Goal: Transaction & Acquisition: Purchase product/service

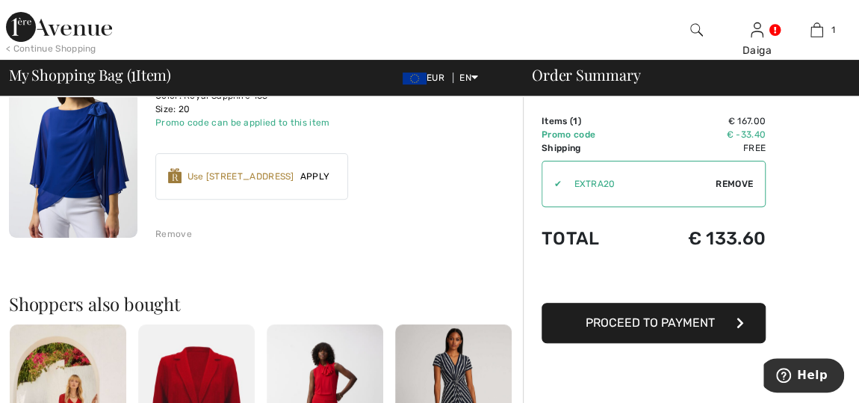
scroll to position [169, 0]
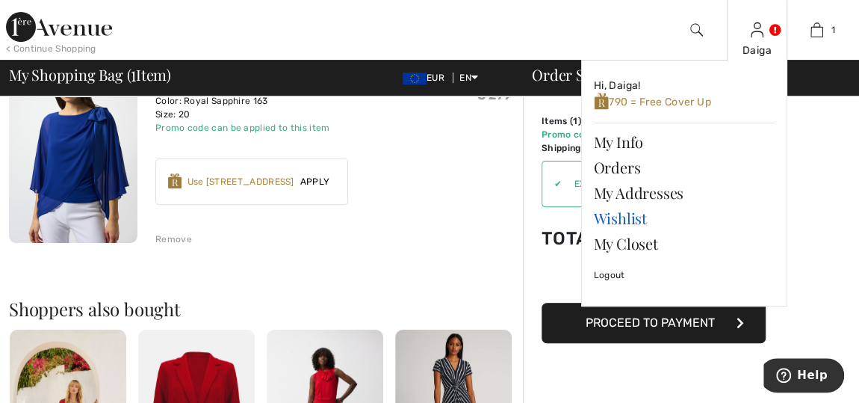
click at [614, 217] on link "Wishlist" at bounding box center [684, 217] width 181 height 25
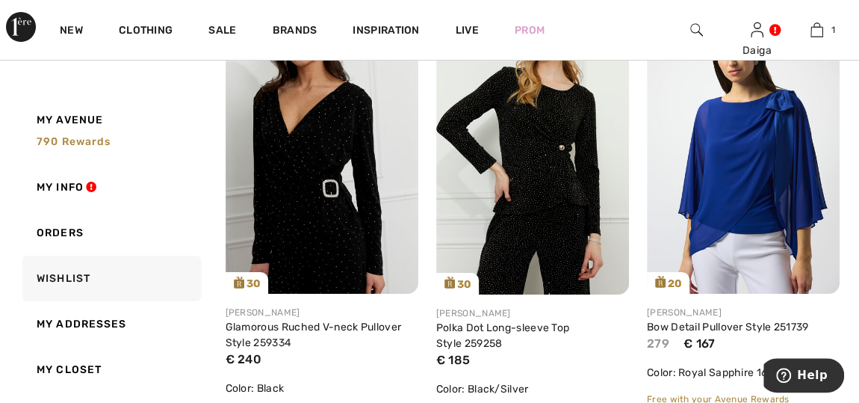
scroll to position [2849, 0]
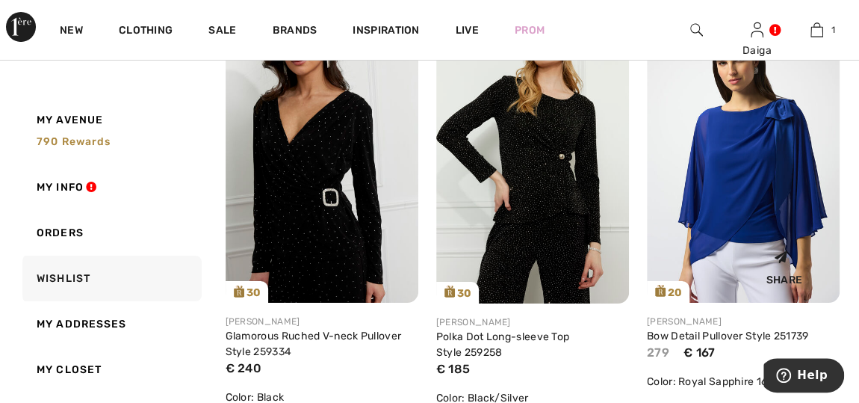
click at [784, 164] on img at bounding box center [743, 157] width 193 height 289
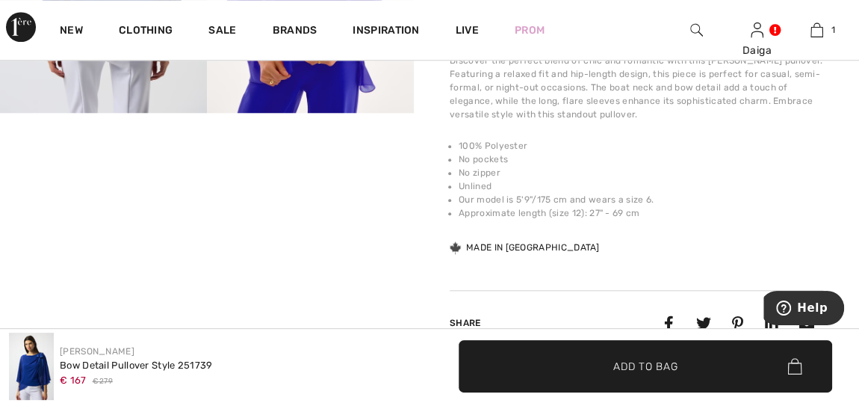
scroll to position [712, 0]
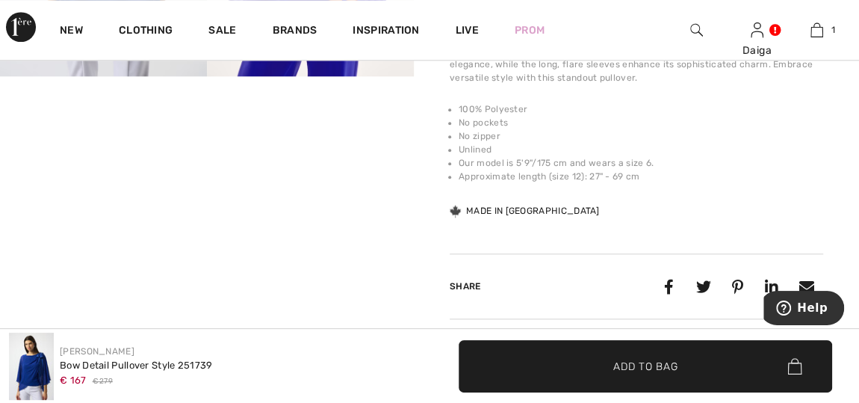
click at [49, 180] on video "Your browser does not support the video tag." at bounding box center [103, 128] width 207 height 104
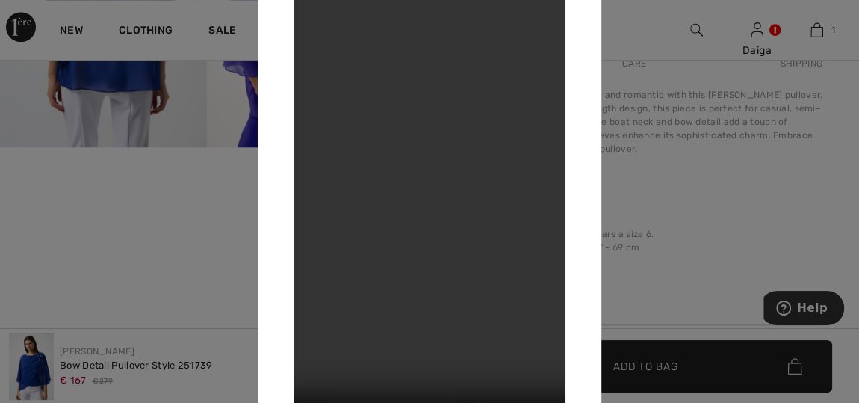
scroll to position [604, 0]
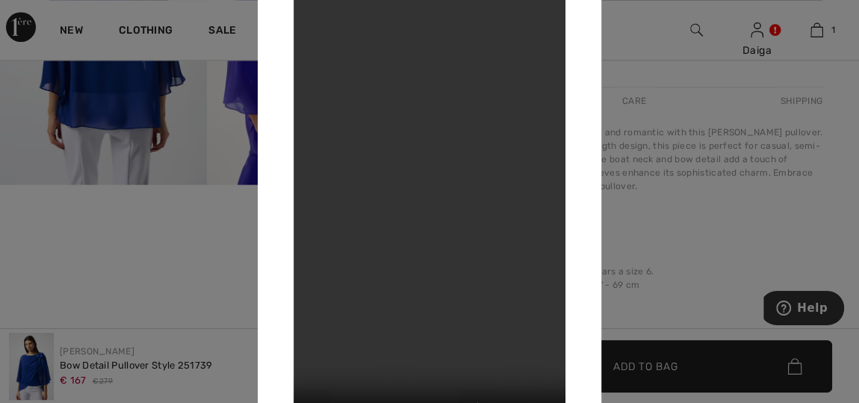
click at [806, 99] on div at bounding box center [429, 201] width 859 height 403
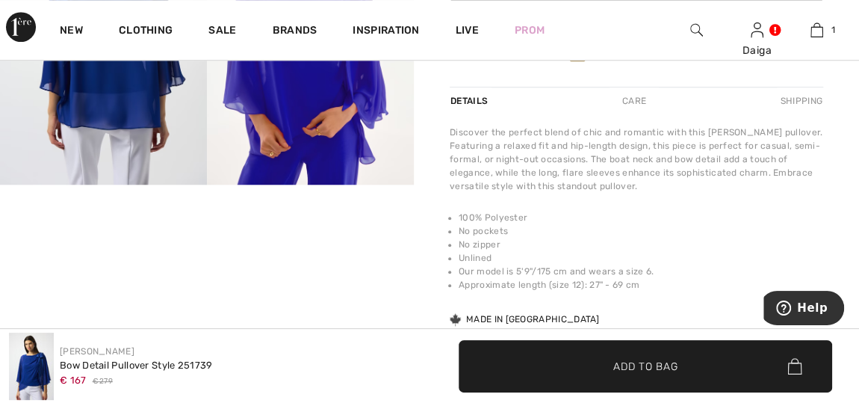
click at [140, 120] on img at bounding box center [103, 29] width 207 height 310
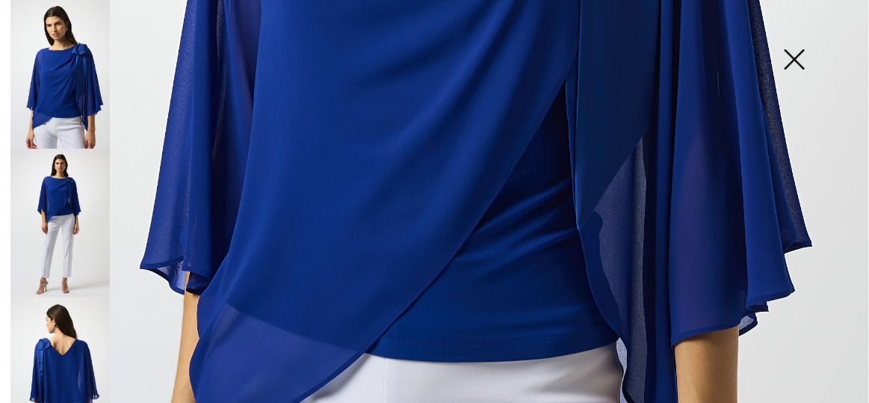
scroll to position [663, 0]
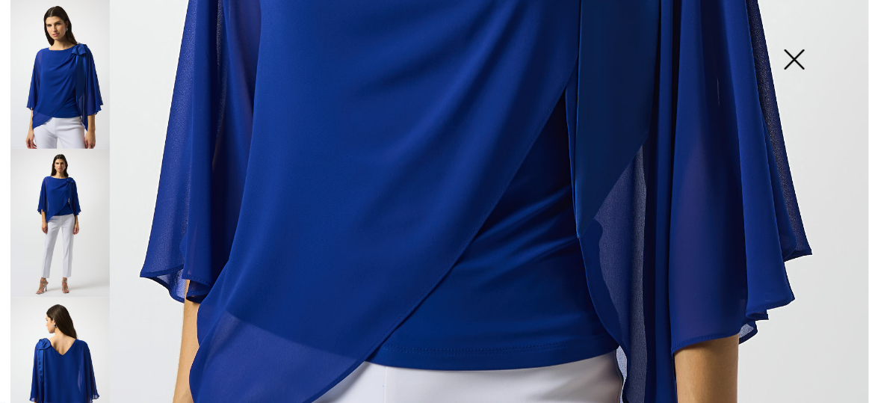
click at [80, 217] on img at bounding box center [59, 223] width 99 height 149
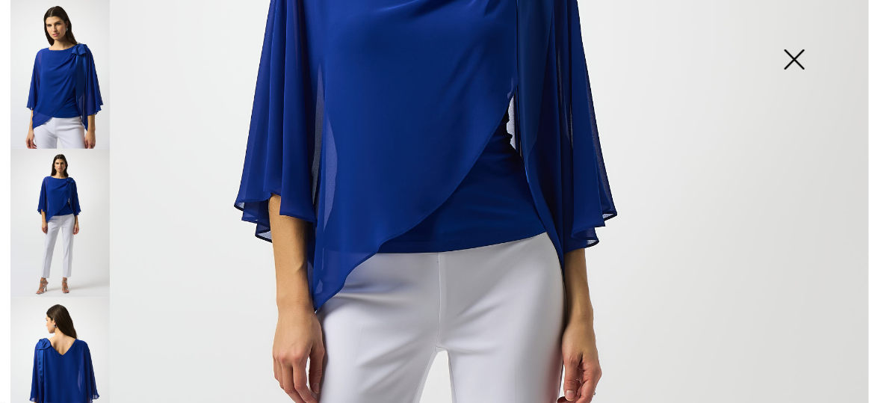
scroll to position [395, 0]
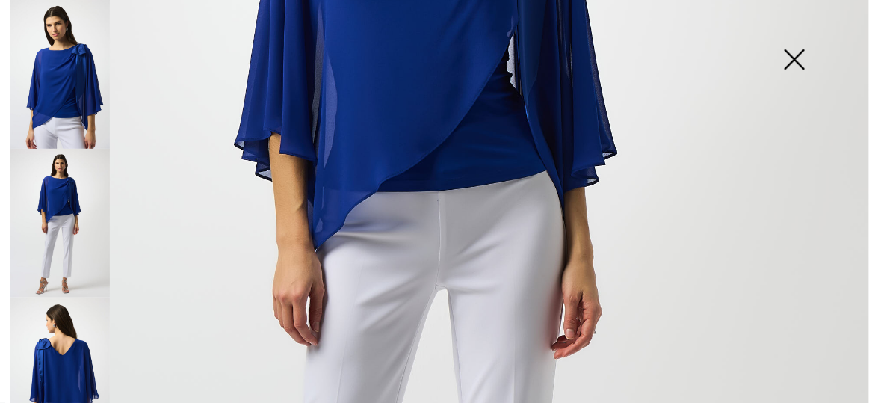
click at [48, 336] on img at bounding box center [59, 371] width 99 height 149
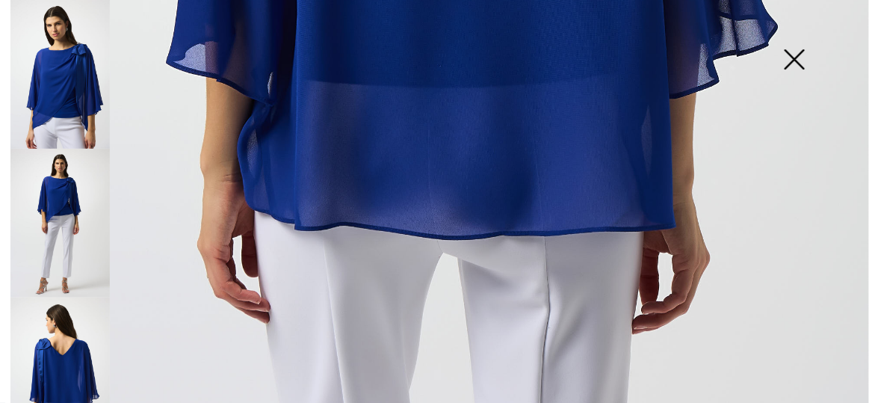
scroll to position [837, 0]
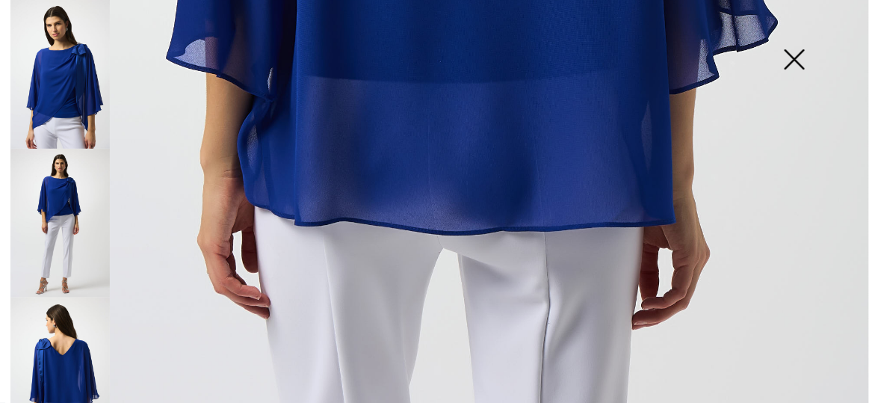
click at [795, 55] on img at bounding box center [794, 60] width 75 height 77
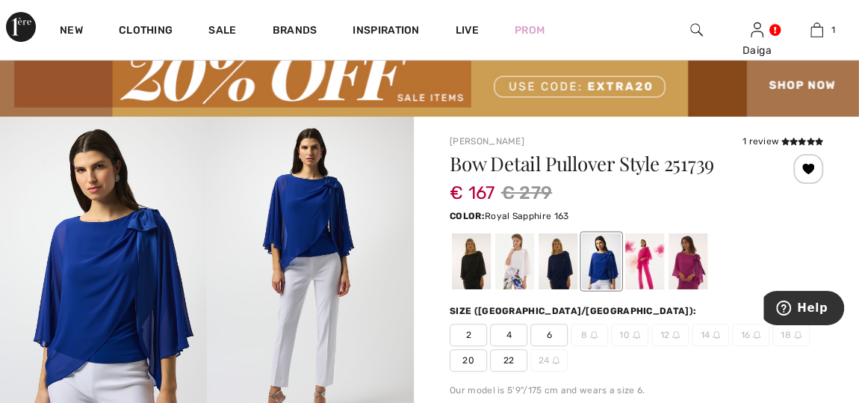
scroll to position [22, 0]
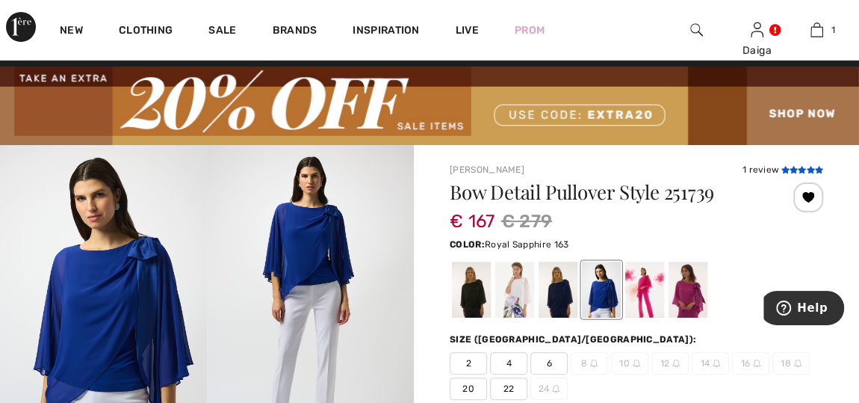
click at [793, 167] on icon at bounding box center [794, 169] width 8 height 7
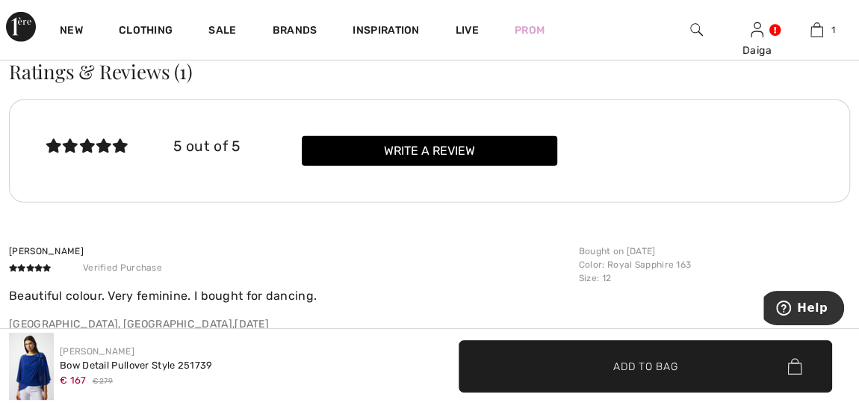
scroll to position [2236, 0]
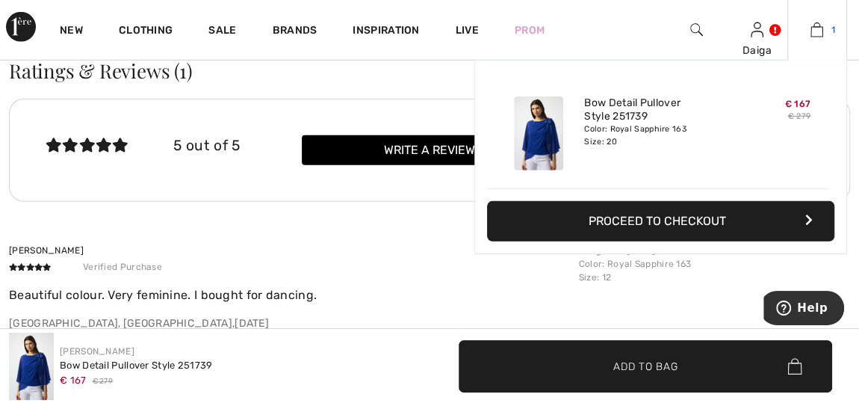
click at [817, 29] on img at bounding box center [817, 30] width 13 height 18
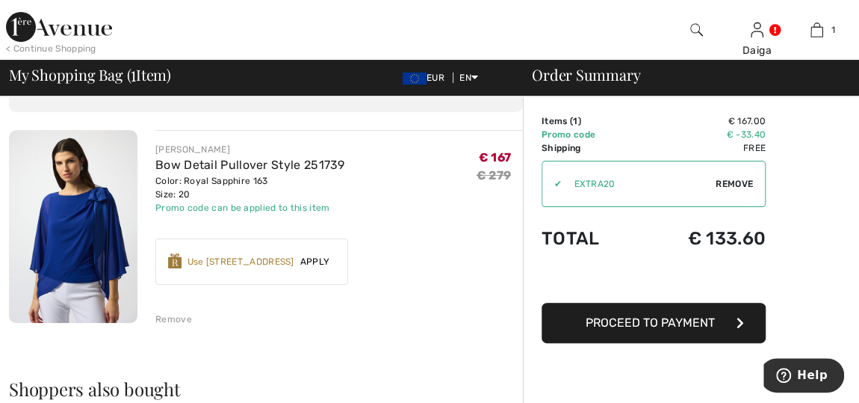
scroll to position [92, 0]
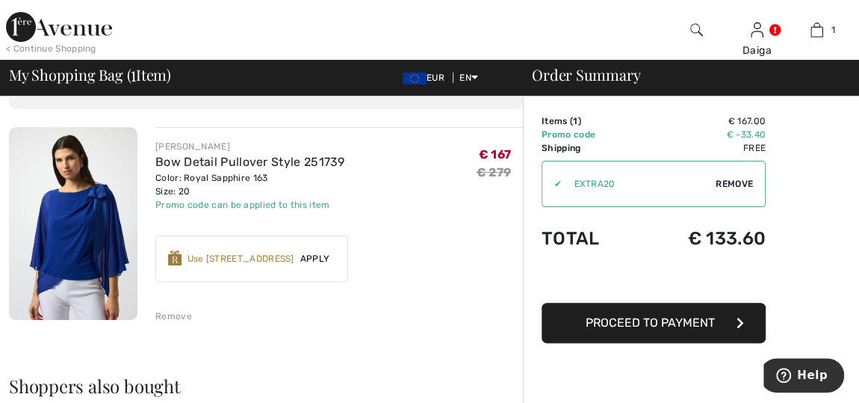
click at [69, 235] on img at bounding box center [73, 223] width 129 height 193
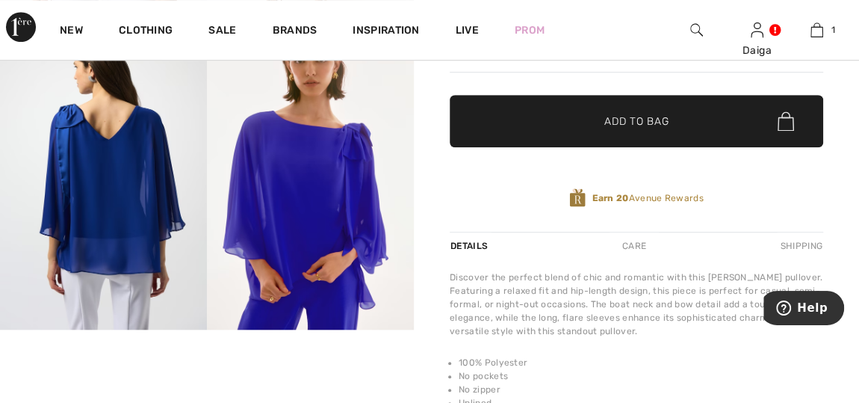
scroll to position [430, 0]
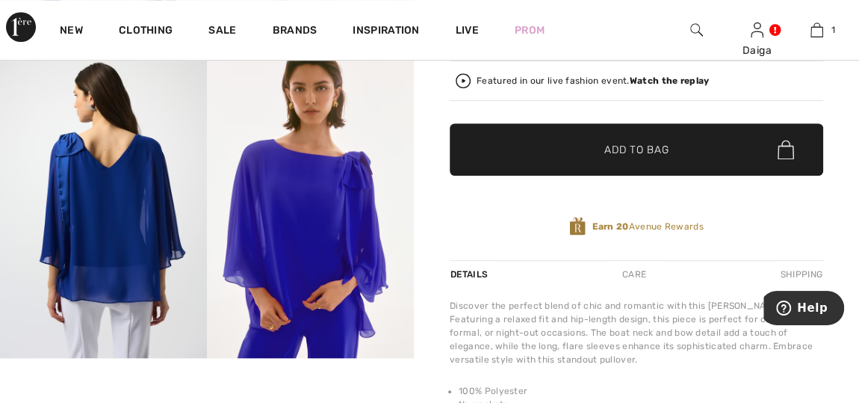
click at [150, 211] on img at bounding box center [103, 203] width 207 height 310
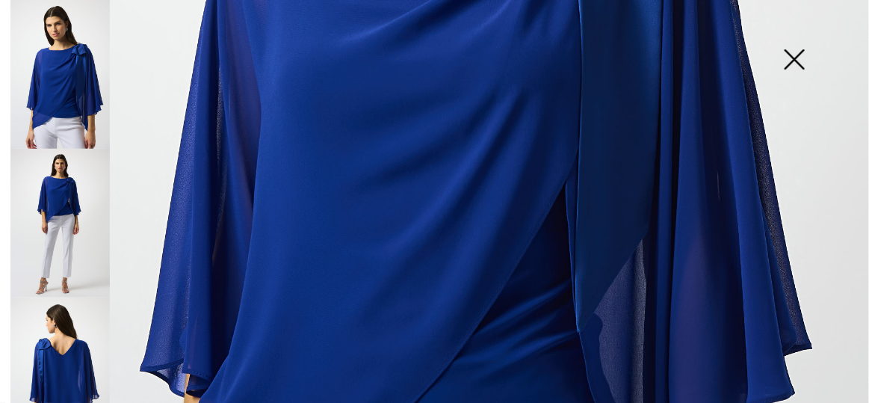
scroll to position [572, 0]
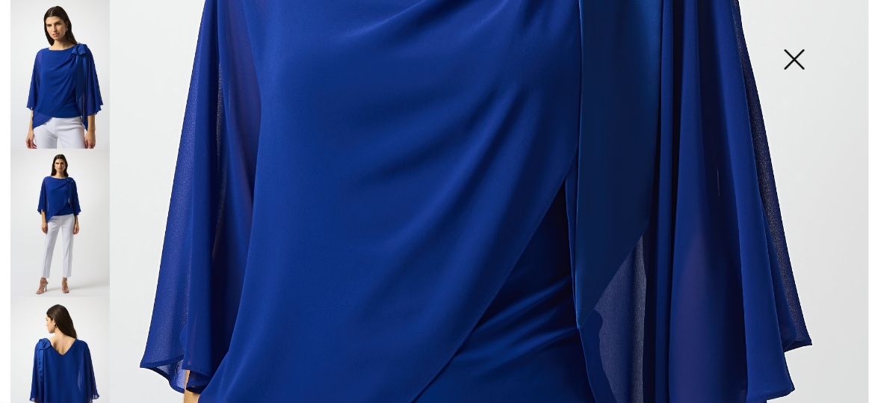
click at [35, 217] on img at bounding box center [59, 223] width 99 height 149
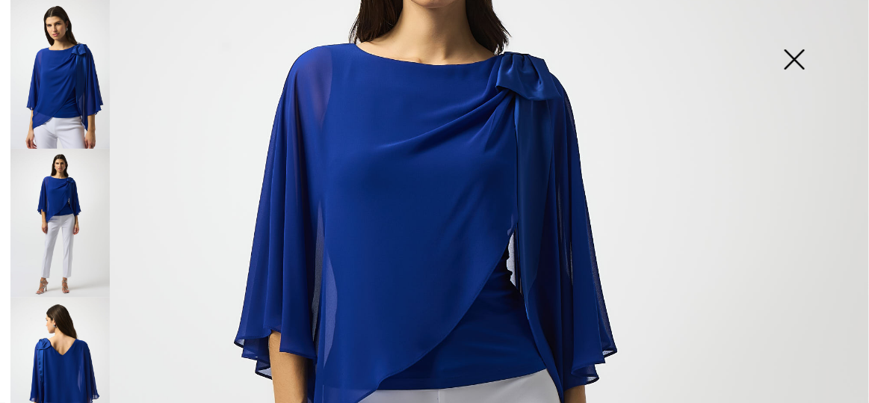
scroll to position [201, 0]
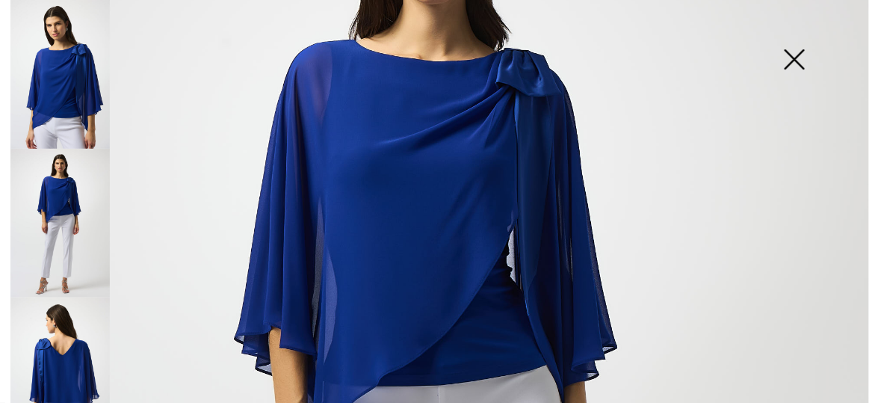
click at [79, 343] on img at bounding box center [59, 371] width 99 height 149
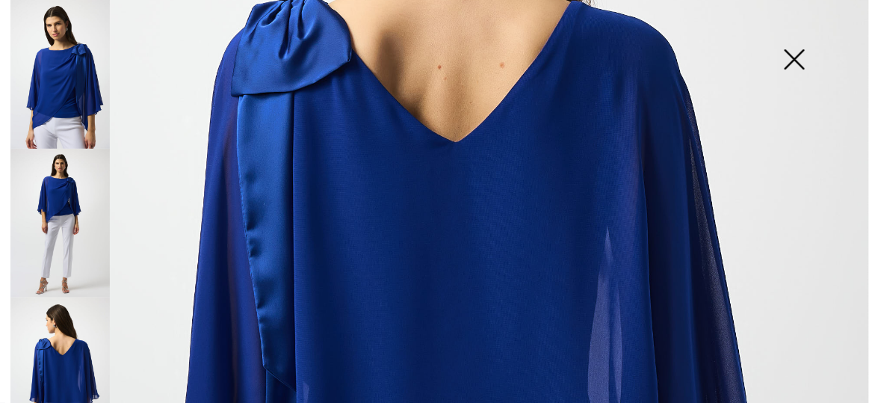
scroll to position [357, 0]
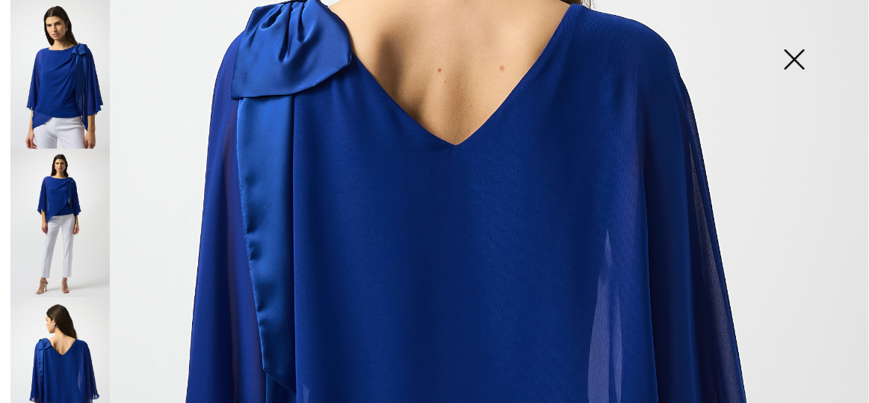
click at [40, 339] on img at bounding box center [59, 371] width 99 height 149
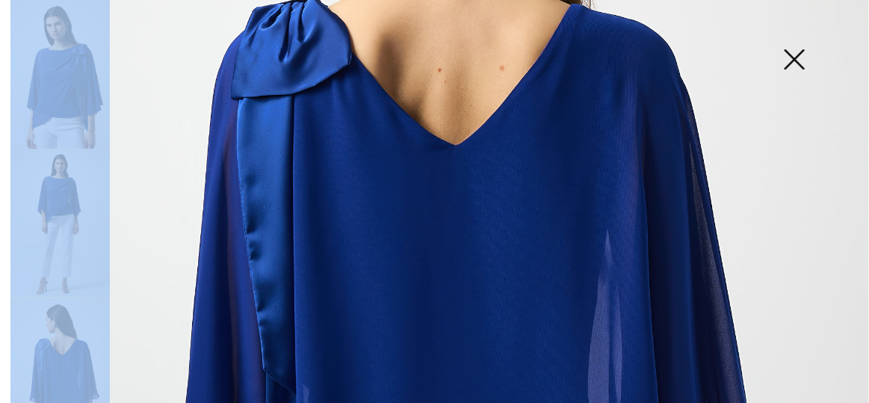
drag, startPoint x: 4, startPoint y: 273, endPoint x: 5, endPoint y: 294, distance: 20.9
click at [5, 298] on div at bounding box center [2, 201] width 5 height 403
click at [144, 271] on img at bounding box center [434, 294] width 869 height 1302
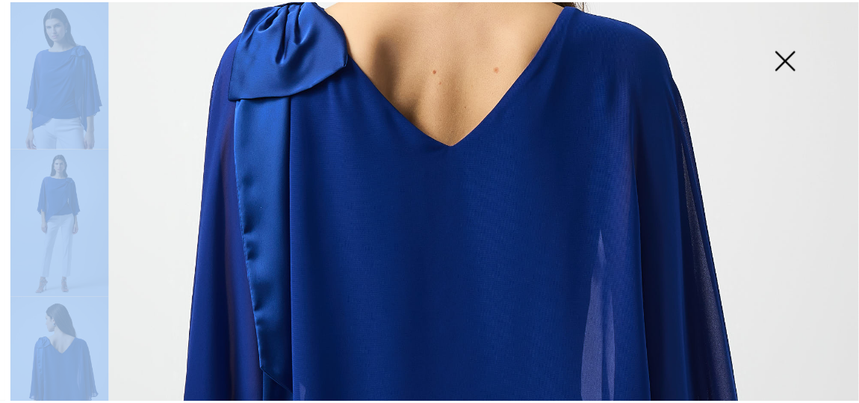
scroll to position [430, 0]
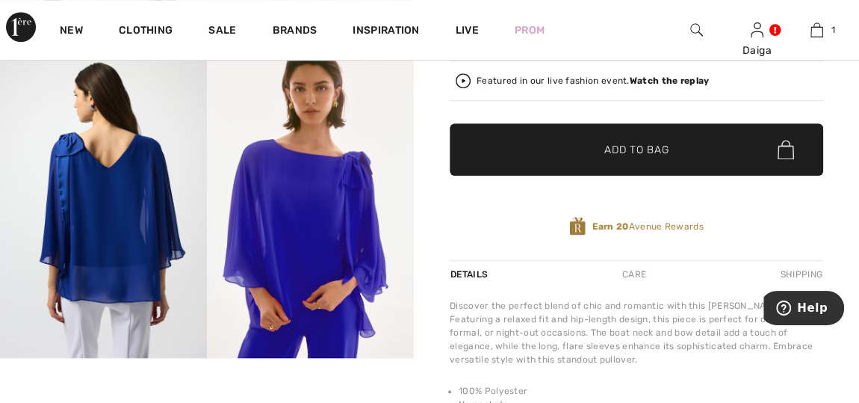
click at [246, 284] on img at bounding box center [310, 203] width 207 height 311
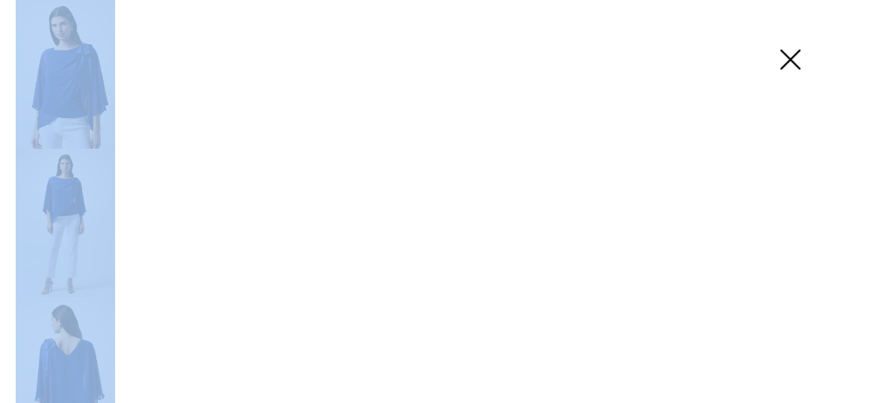
scroll to position [439, 0]
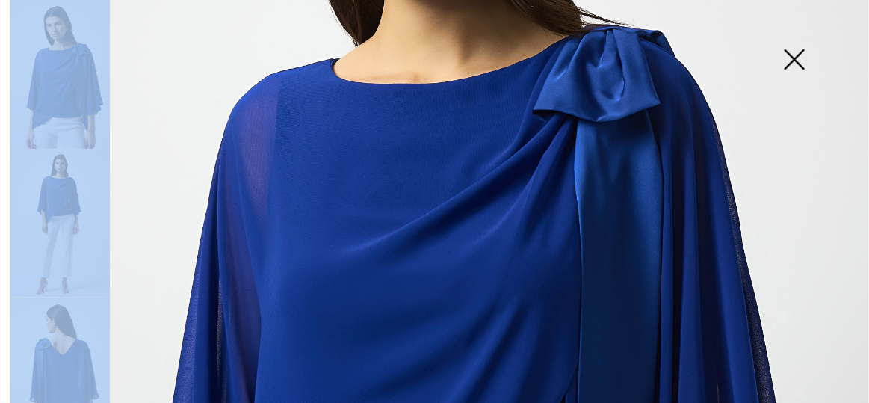
click at [179, 231] on img at bounding box center [434, 294] width 869 height 1302
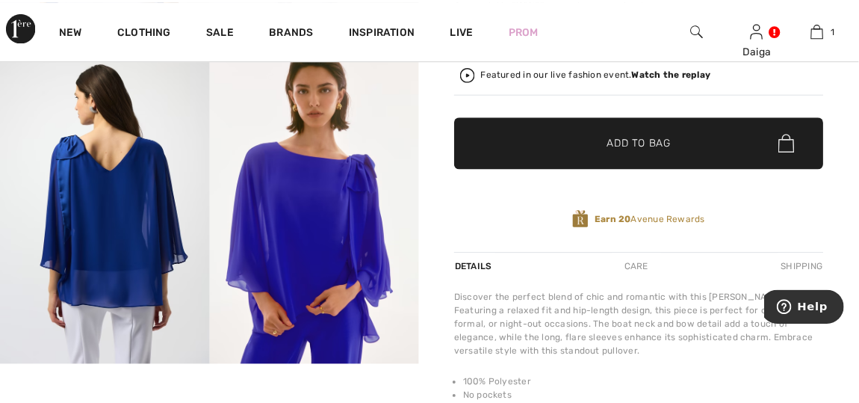
scroll to position [430, 0]
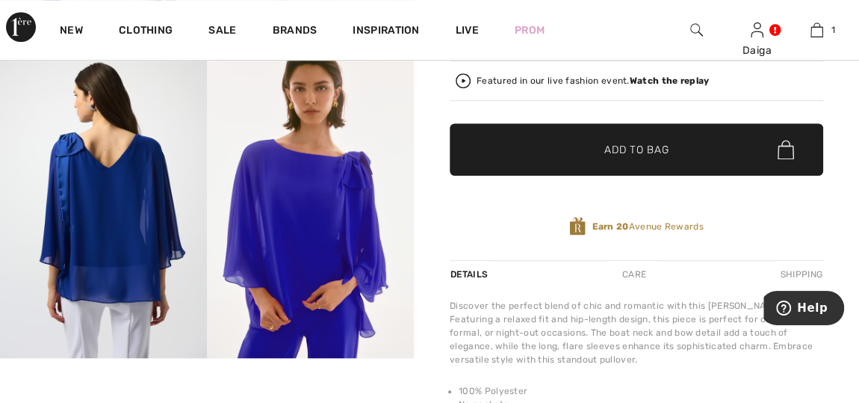
click at [291, 238] on img at bounding box center [310, 203] width 207 height 311
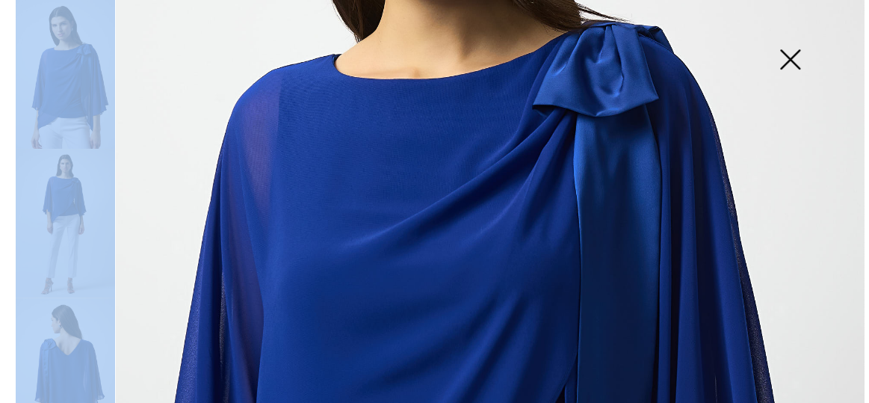
scroll to position [439, 0]
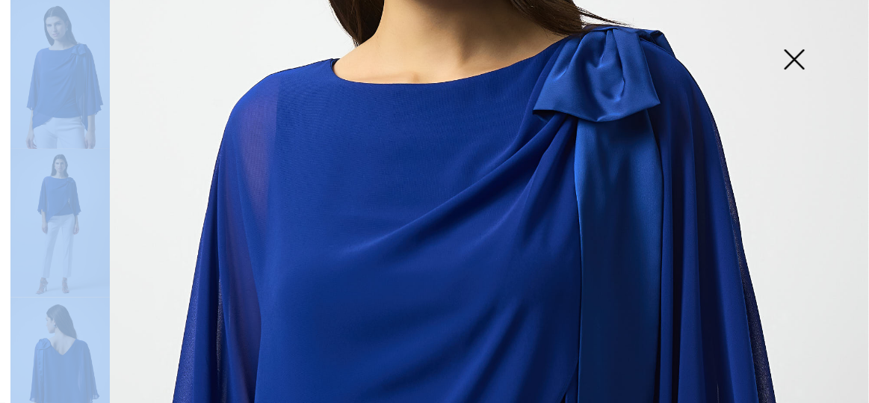
click at [71, 244] on img at bounding box center [59, 223] width 99 height 149
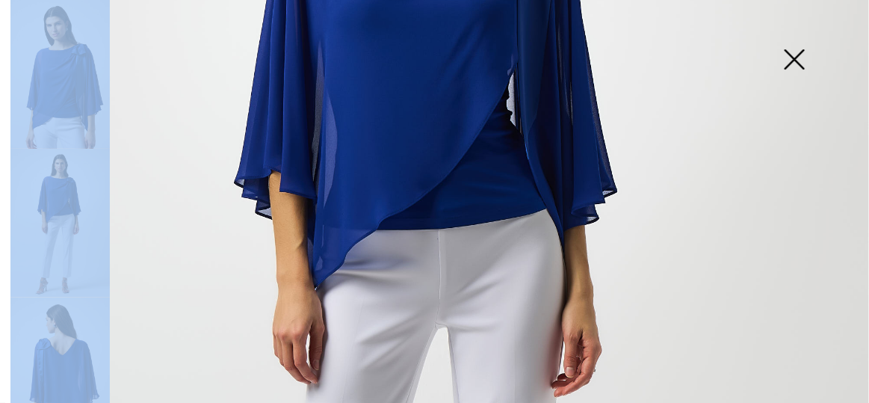
click at [10, 250] on div at bounding box center [57, 201] width 105 height 403
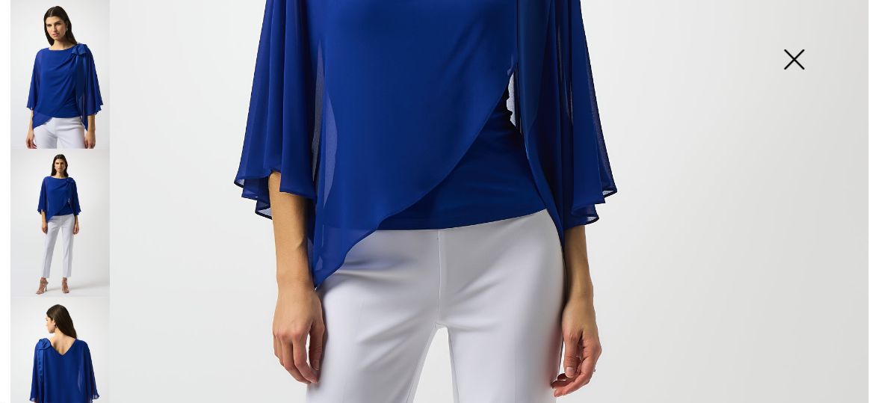
click at [84, 350] on img at bounding box center [59, 371] width 99 height 149
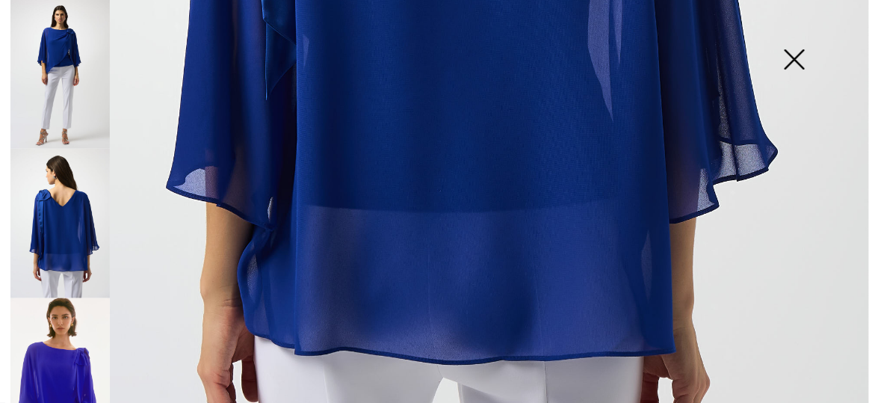
scroll to position [150, 0]
click at [63, 360] on img at bounding box center [59, 371] width 99 height 149
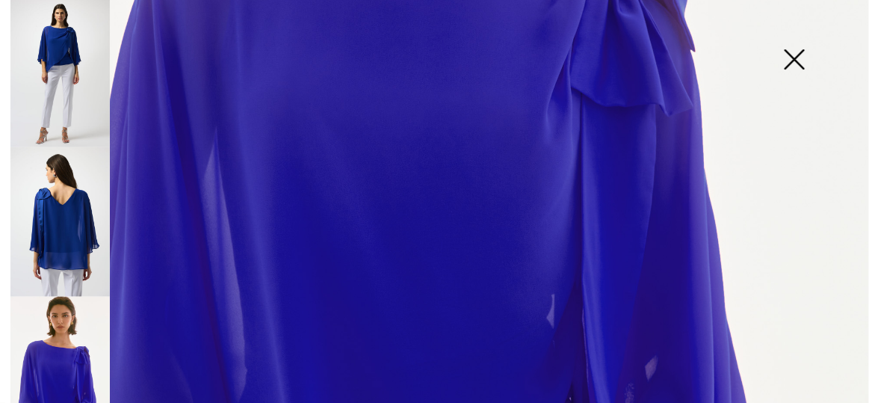
scroll to position [509, 0]
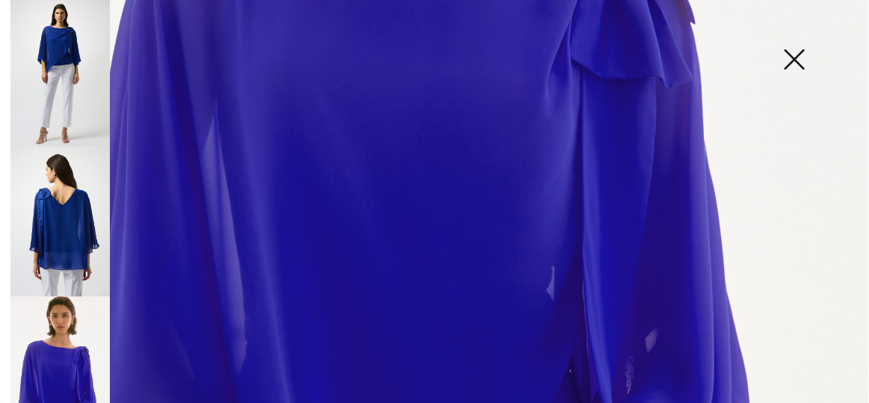
click at [67, 232] on img at bounding box center [59, 221] width 99 height 149
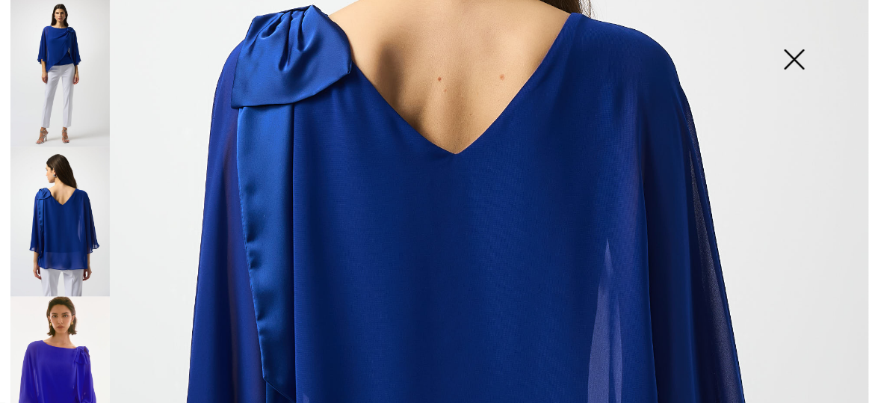
scroll to position [333, 0]
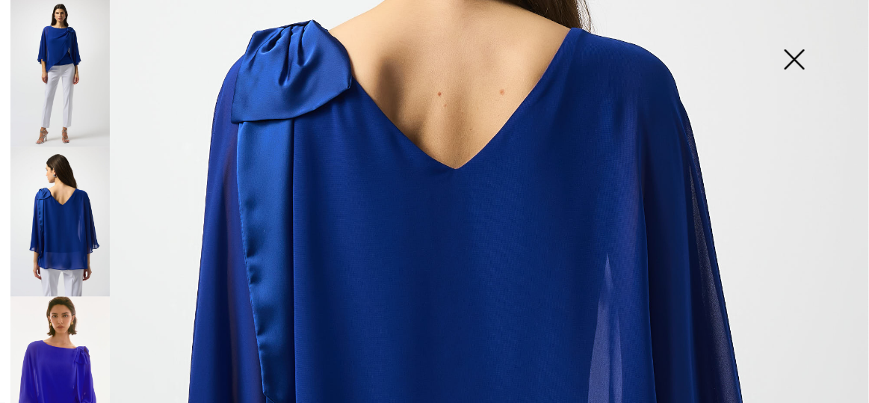
click at [53, 75] on img at bounding box center [59, 73] width 99 height 149
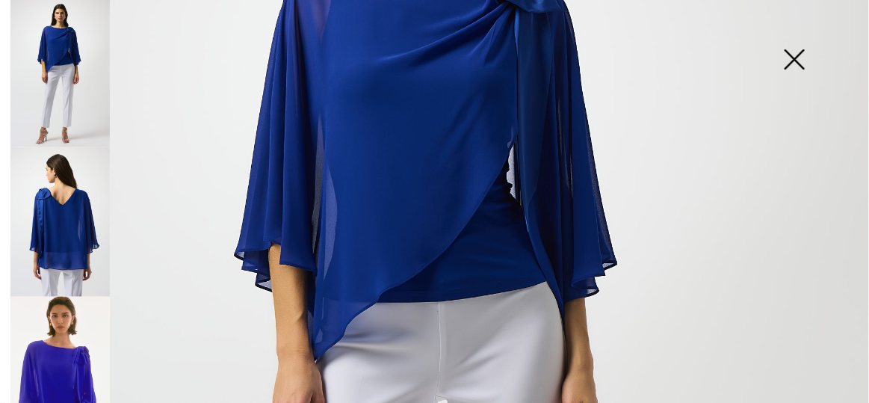
scroll to position [289, 0]
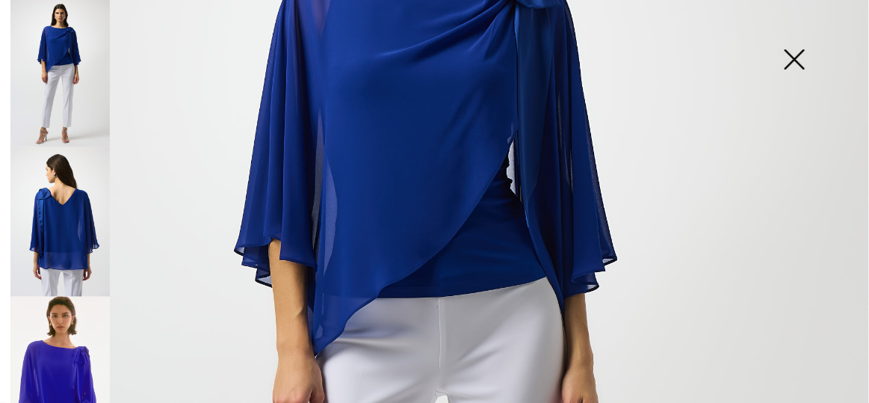
click at [793, 58] on img at bounding box center [794, 60] width 75 height 77
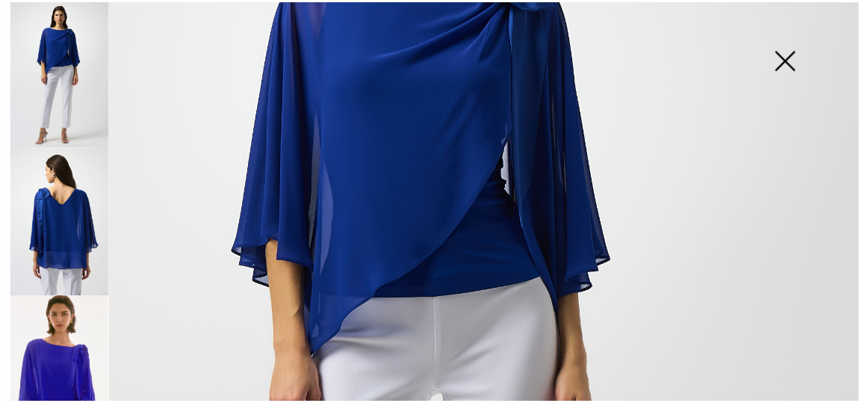
scroll to position [430, 0]
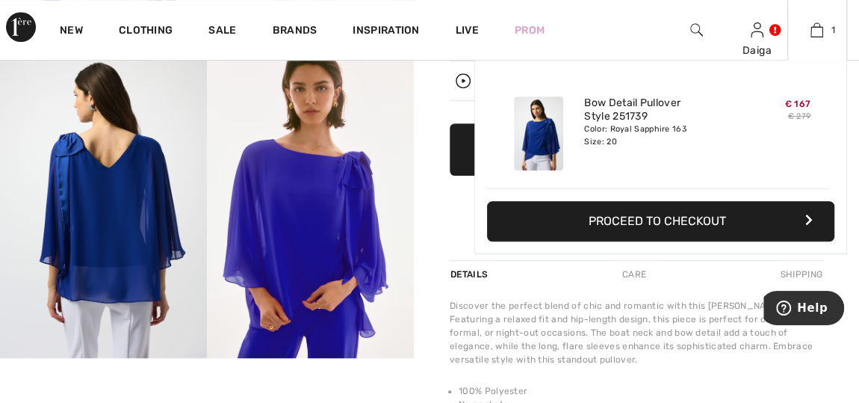
click at [667, 212] on button "Proceed to Checkout" at bounding box center [660, 221] width 347 height 40
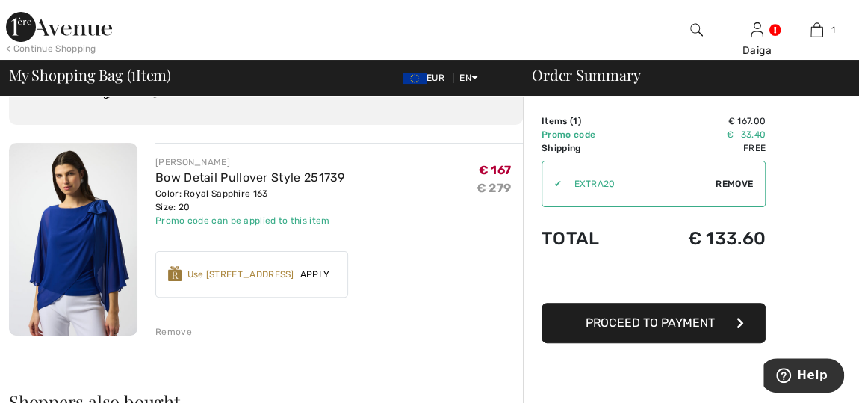
scroll to position [75, 0]
click at [684, 330] on button "Proceed to Payment" at bounding box center [654, 323] width 224 height 40
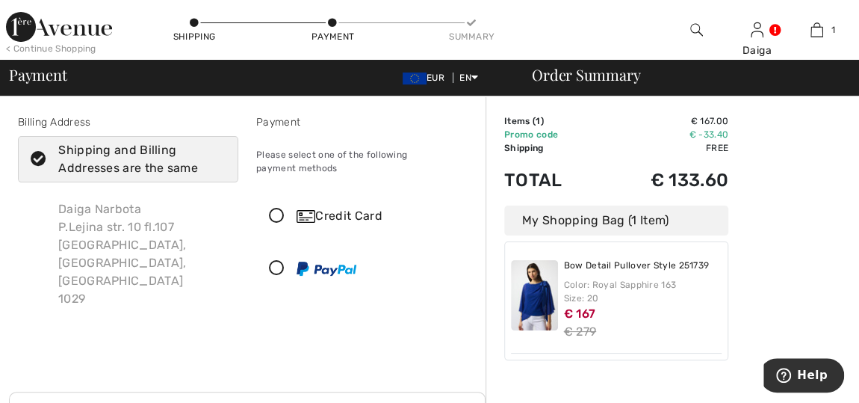
click at [277, 211] on icon at bounding box center [277, 216] width 40 height 16
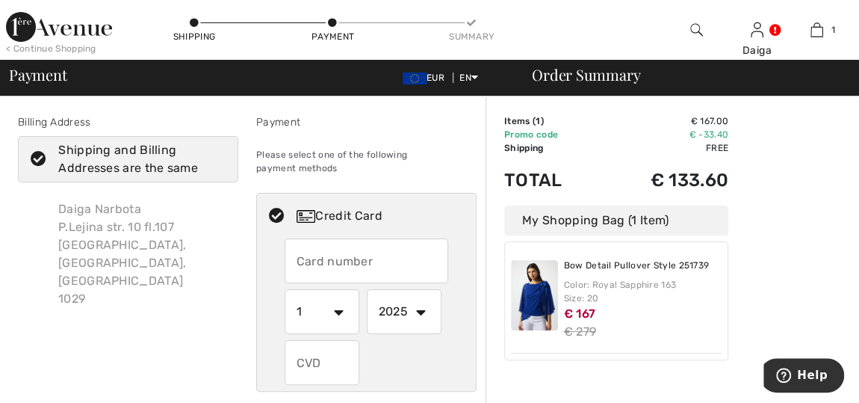
click at [411, 271] on input "text" at bounding box center [367, 260] width 164 height 45
type input "7"
type input "[CREDIT_CARD_NUMBER]"
click at [338, 311] on select "1 2 3 4 5 6 7 8 9 10 11 12" at bounding box center [322, 311] width 75 height 45
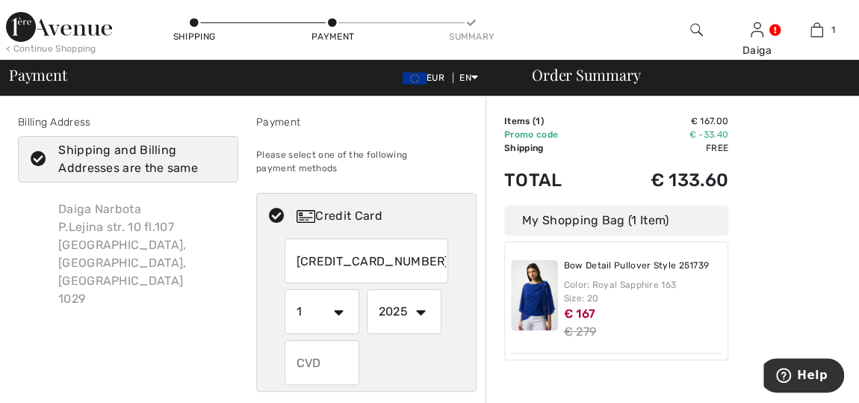
click at [338, 311] on select "1 2 3 4 5 6 7 8 9 10 11 12" at bounding box center [322, 311] width 75 height 45
select select "9"
click at [285, 289] on select "1 2 3 4 5 6 7 8 9 10 11 12" at bounding box center [322, 311] width 75 height 45
click at [423, 309] on select "2025 2026 2027 2028 2029 2030 2031 2032 2033 2034 2035" at bounding box center [404, 311] width 75 height 45
select select "2029"
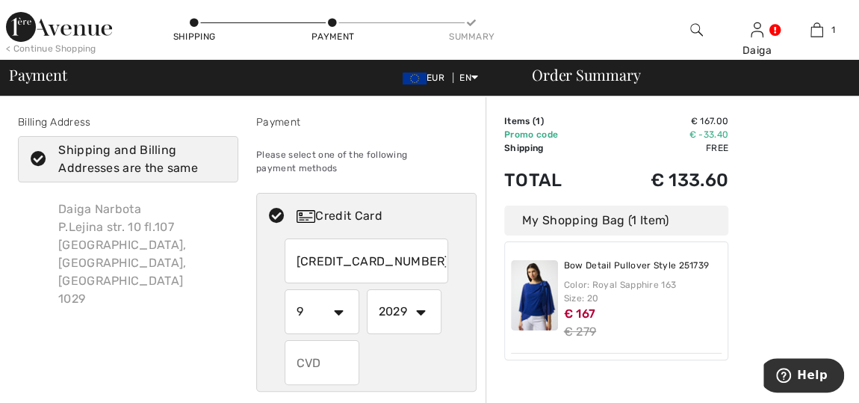
click at [367, 289] on select "2025 2026 2027 2028 2029 2030 2031 2032 2033 2034 2035" at bounding box center [404, 311] width 75 height 45
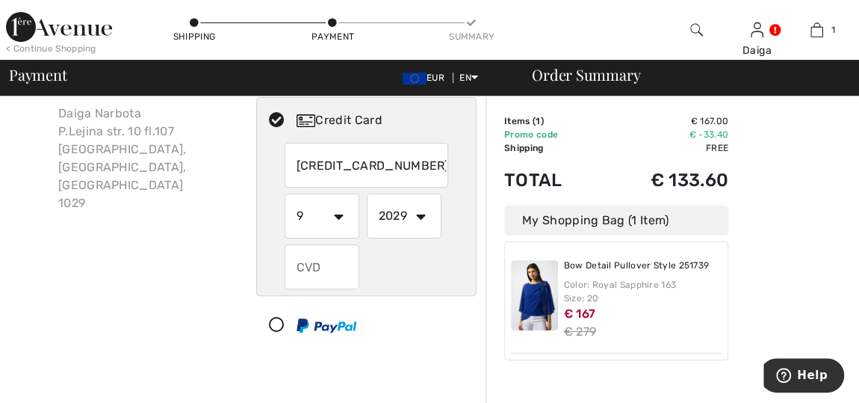
scroll to position [98, 0]
click at [315, 259] on input "text" at bounding box center [322, 264] width 75 height 45
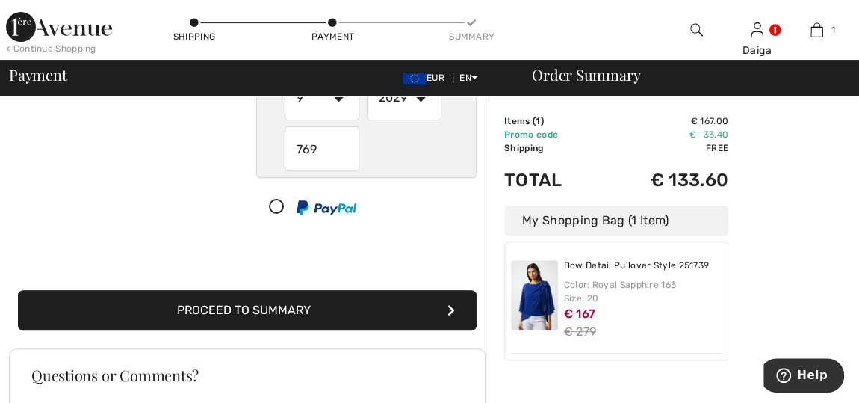
scroll to position [216, 0]
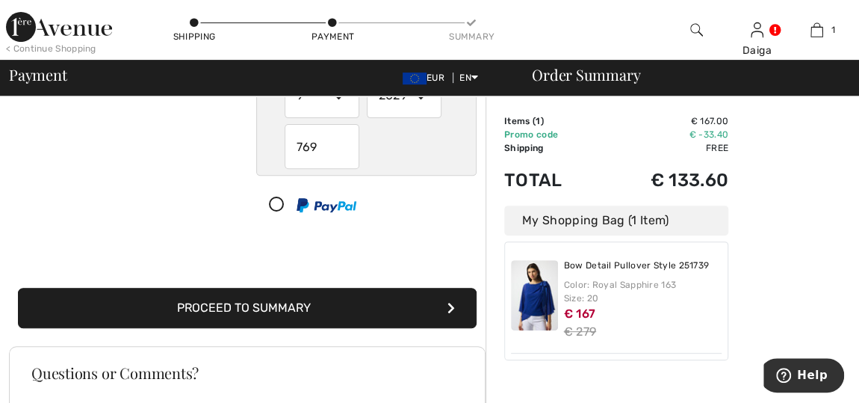
type input "769"
click at [236, 303] on button "Proceed to Summary" at bounding box center [247, 308] width 459 height 40
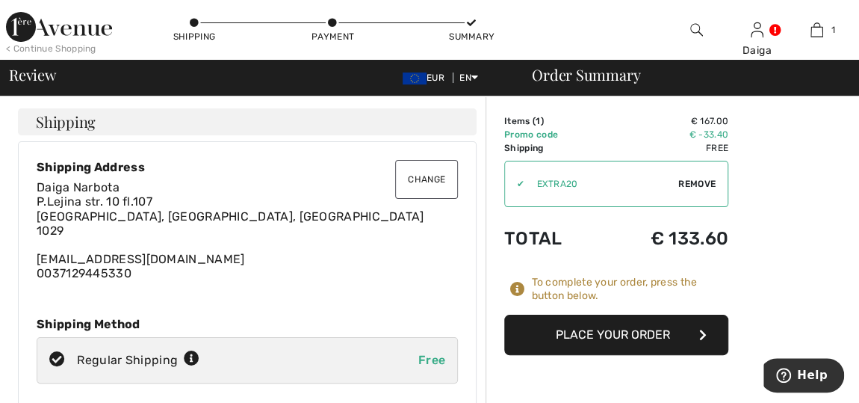
click at [578, 330] on button "Place Your Order" at bounding box center [616, 335] width 224 height 40
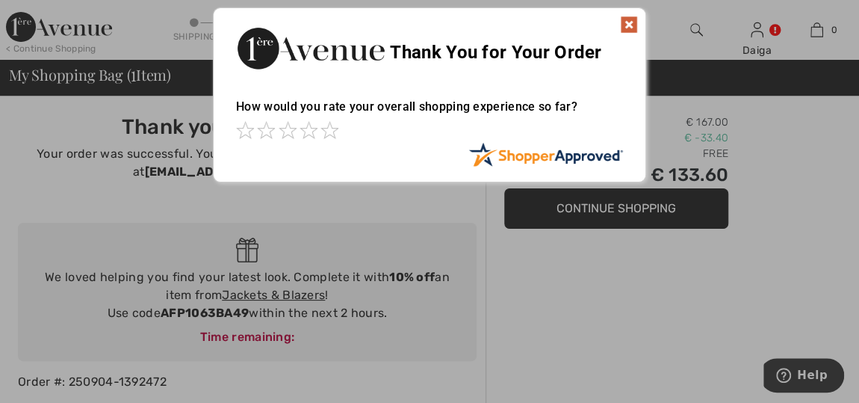
click at [633, 28] on img at bounding box center [629, 25] width 18 height 18
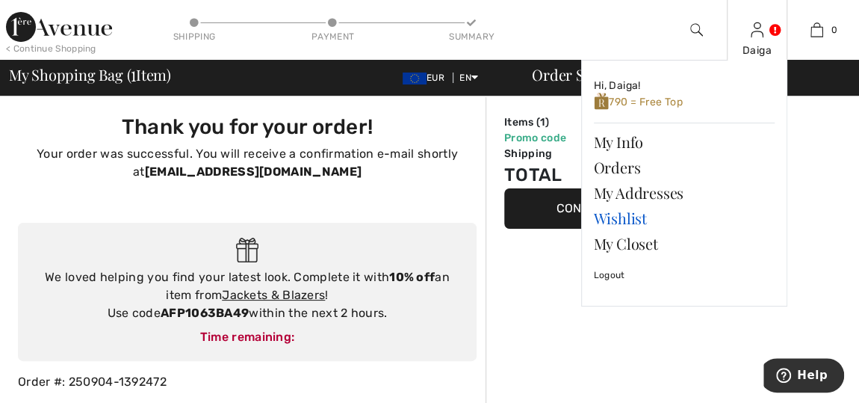
click at [618, 211] on link "Wishlist" at bounding box center [684, 217] width 181 height 25
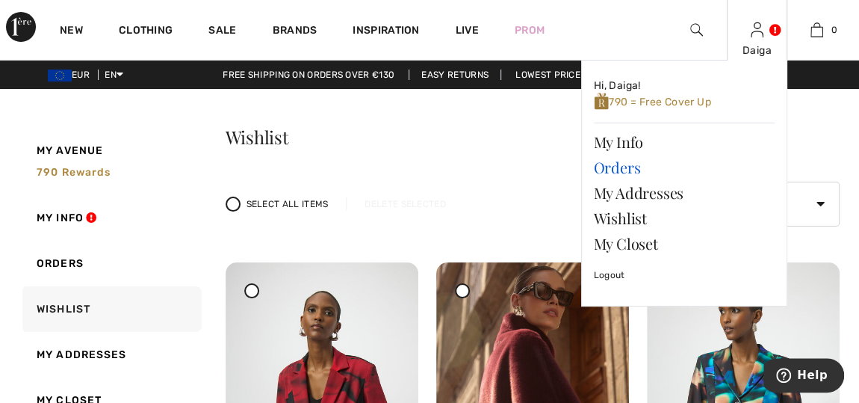
click at [615, 164] on link "Orders" at bounding box center [684, 167] width 181 height 25
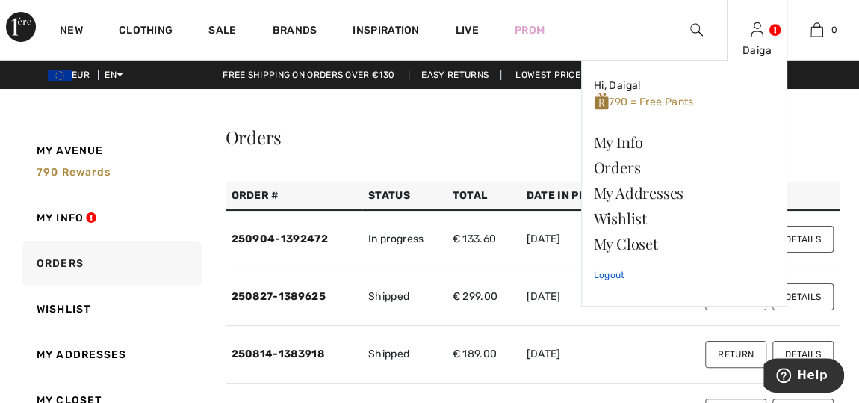
click at [614, 275] on link "Logout" at bounding box center [684, 274] width 181 height 37
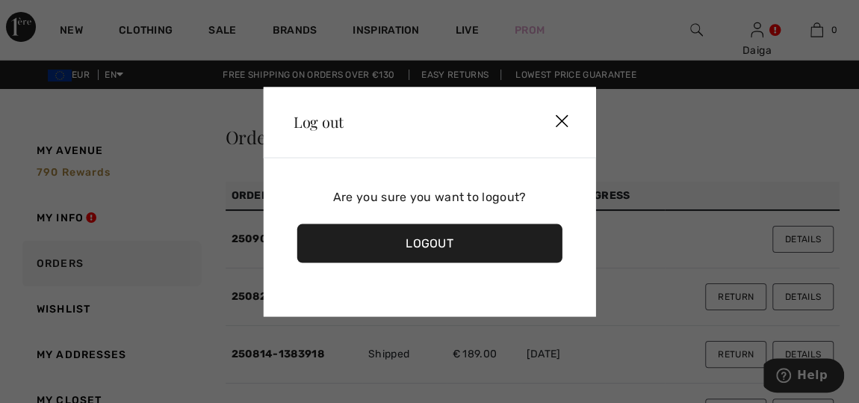
click at [477, 247] on div "Logout" at bounding box center [429, 242] width 265 height 39
